Goal: Transaction & Acquisition: Subscribe to service/newsletter

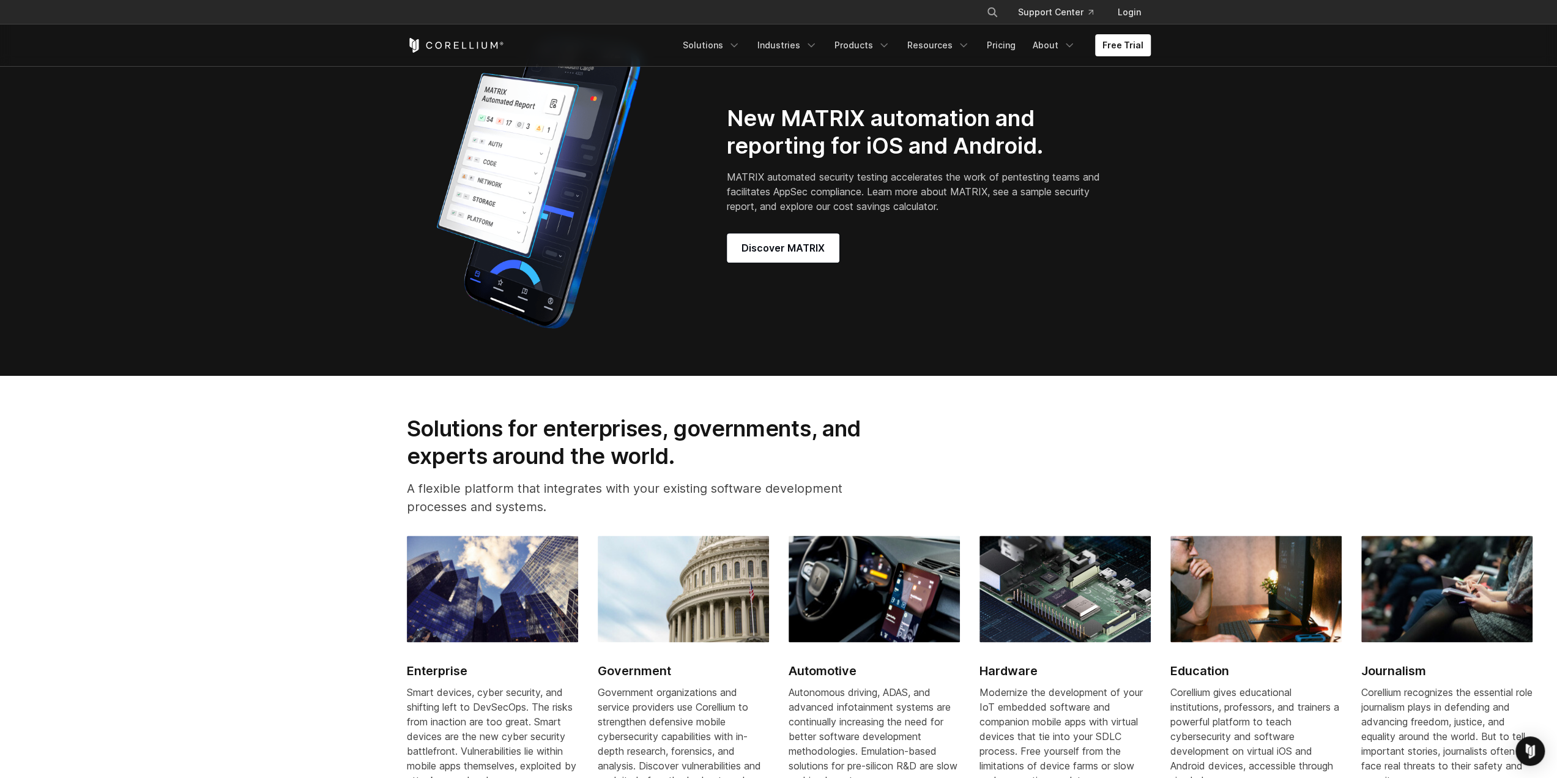
scroll to position [811, 0]
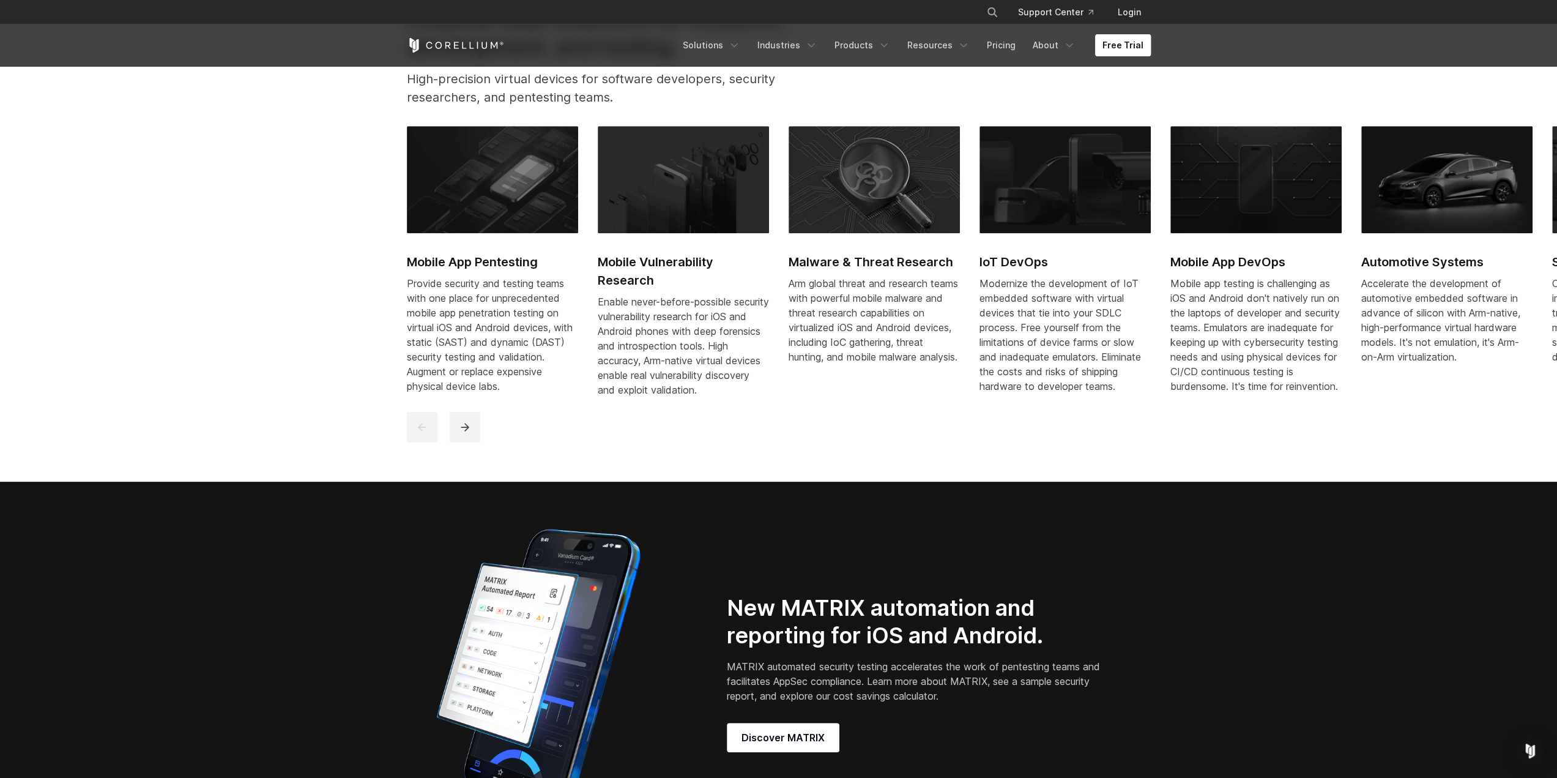
click at [1125, 47] on link "Free Trial" at bounding box center [1123, 45] width 56 height 22
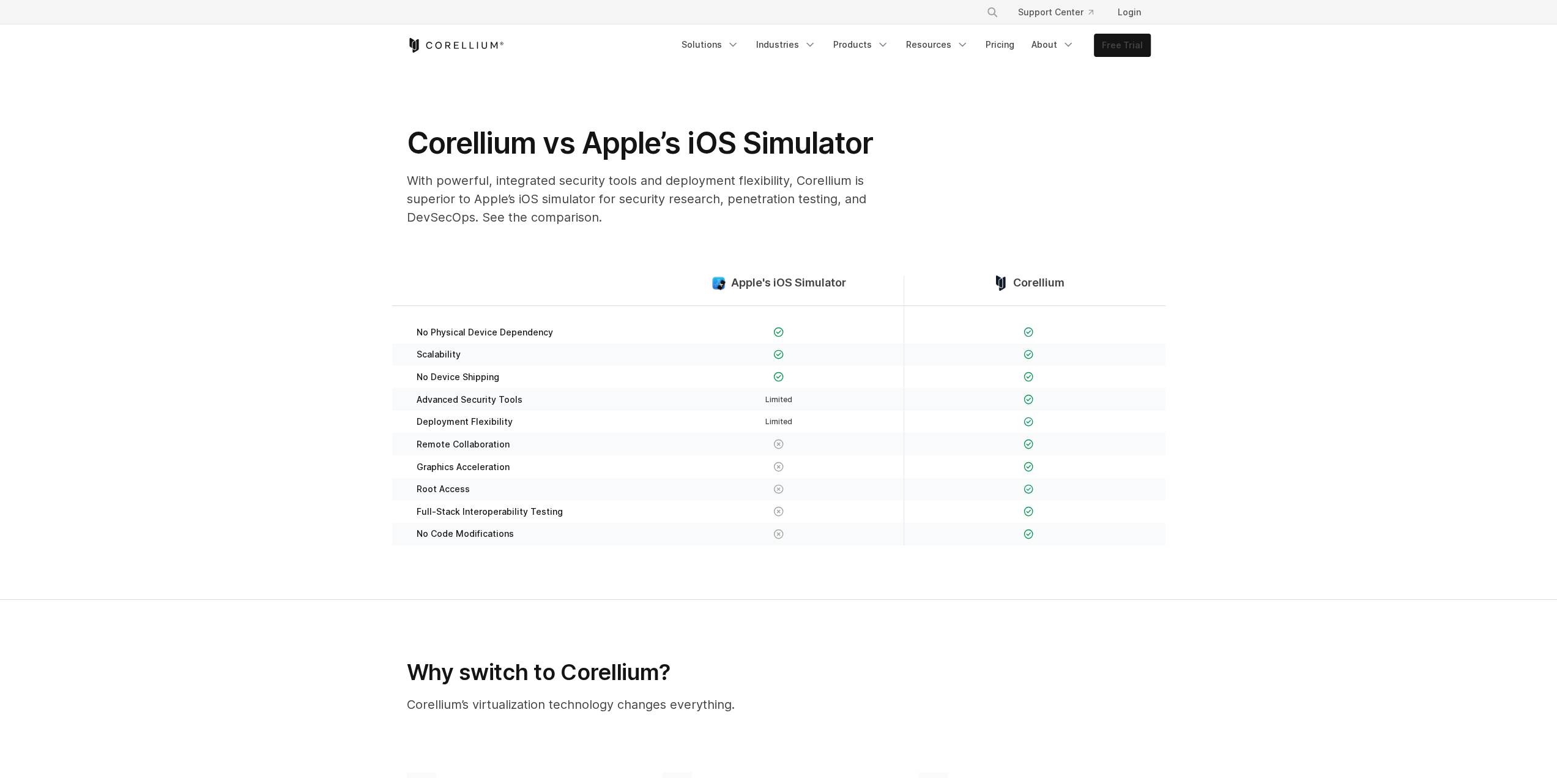
click at [1121, 46] on link "Free Trial" at bounding box center [1123, 45] width 56 height 22
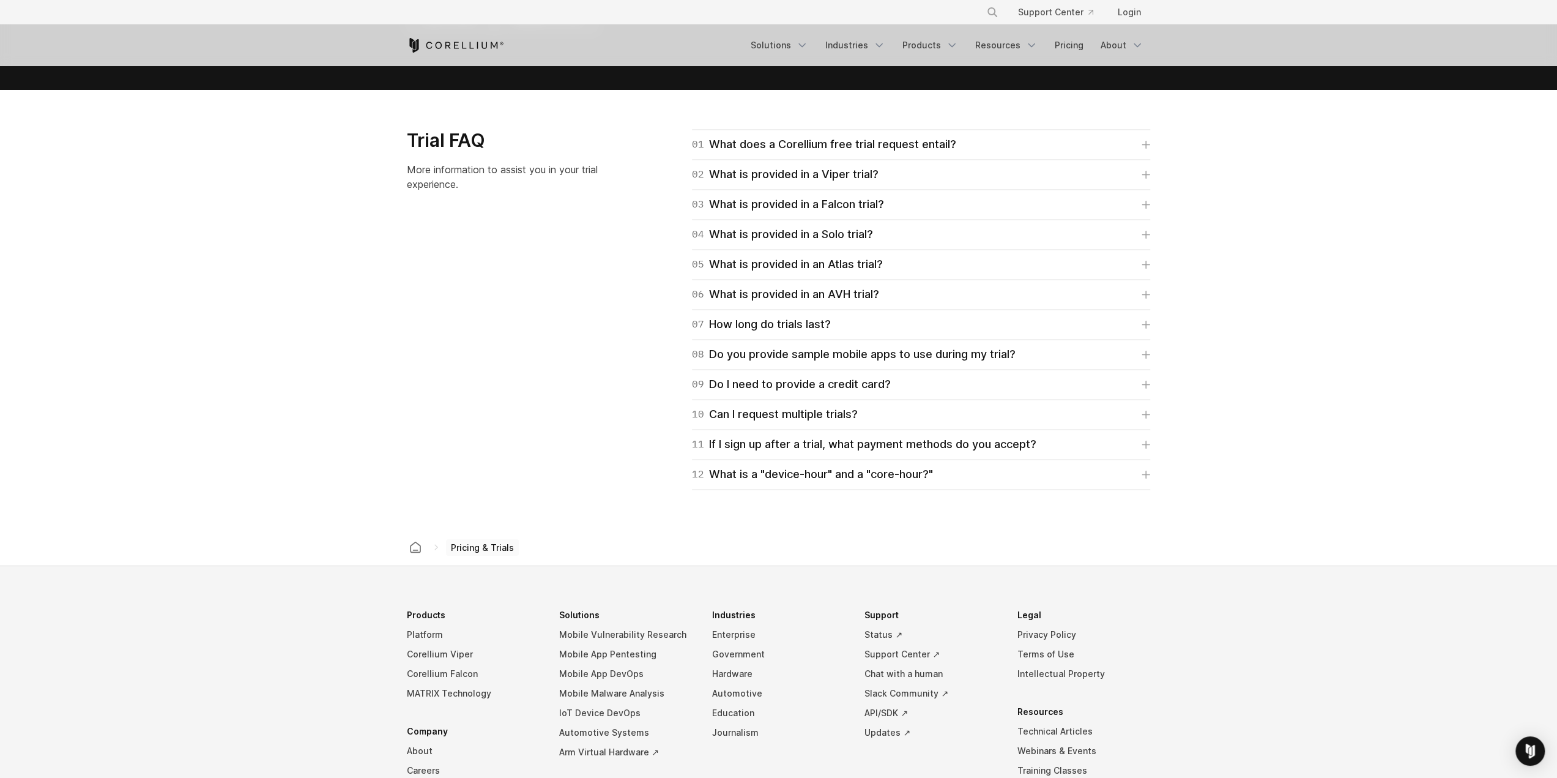
scroll to position [1775, 0]
